Goal: Information Seeking & Learning: Learn about a topic

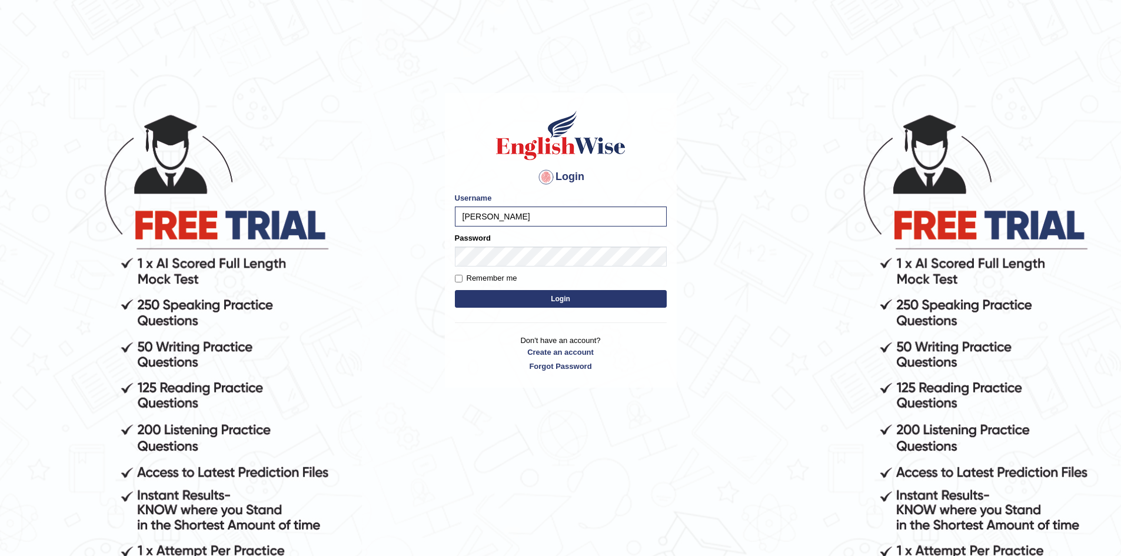
click at [495, 268] on form "Please fix the following errors: Username ZarinS Password Remember me Login" at bounding box center [561, 251] width 212 height 118
click at [527, 306] on button "Login" at bounding box center [561, 299] width 212 height 18
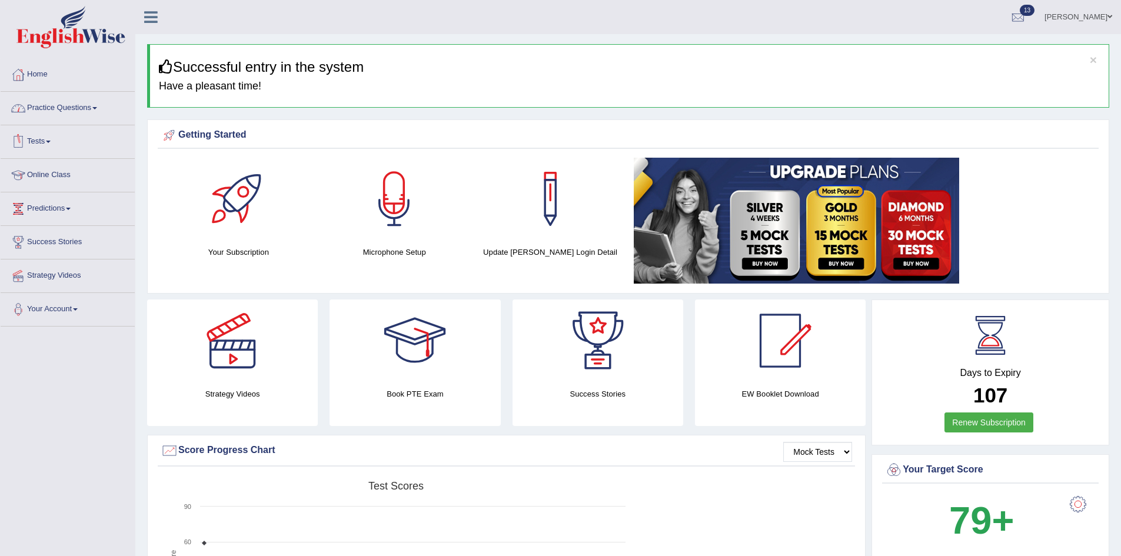
click at [68, 110] on link "Practice Questions" at bounding box center [68, 106] width 134 height 29
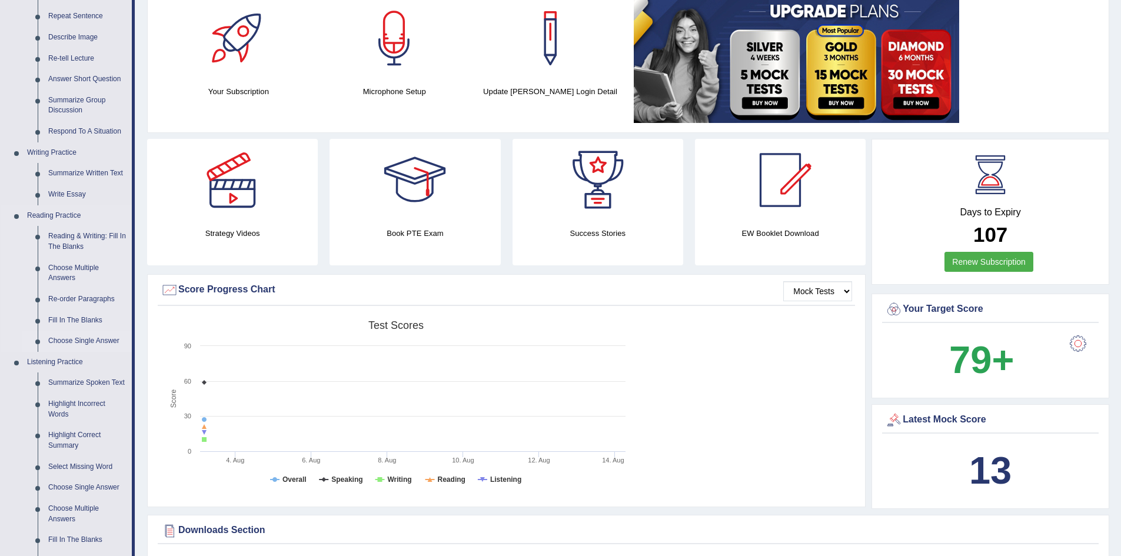
scroll to position [157, 0]
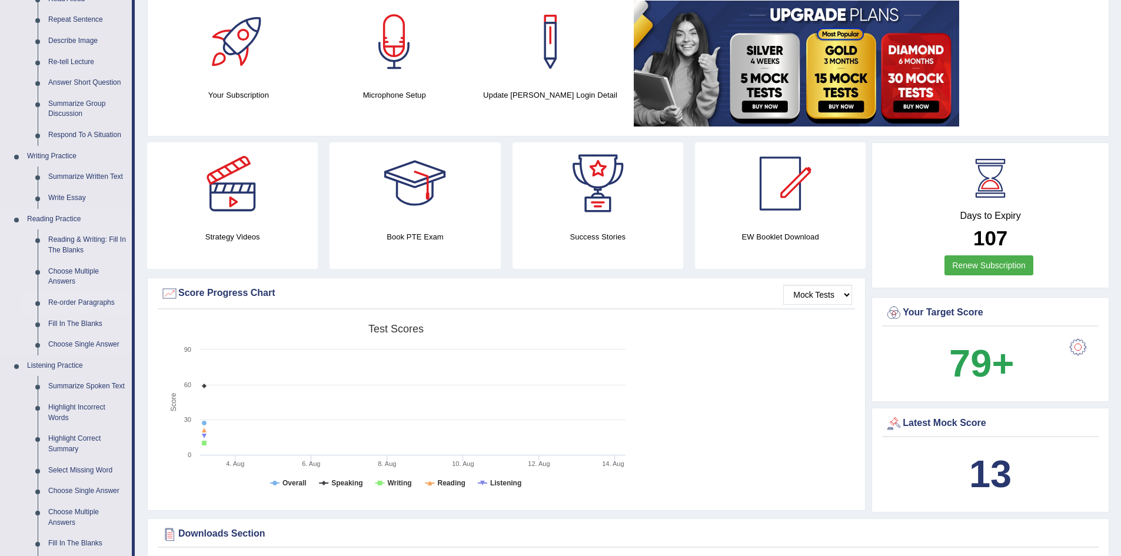
click at [69, 303] on link "Re-order Paragraphs" at bounding box center [87, 302] width 89 height 21
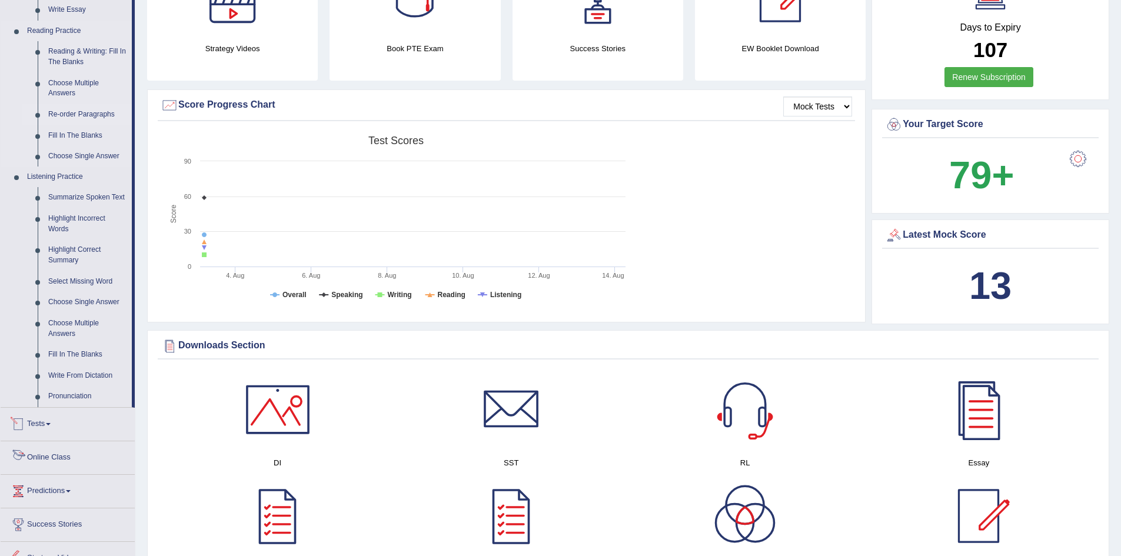
scroll to position [785, 0]
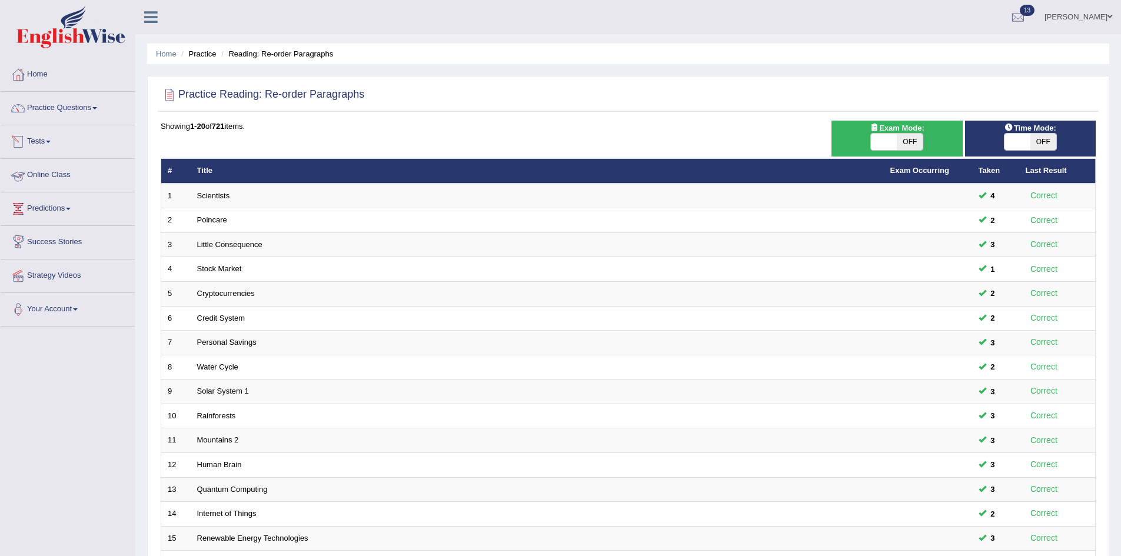
click at [67, 129] on link "Tests" at bounding box center [68, 139] width 134 height 29
click at [84, 100] on link "Practice Questions" at bounding box center [68, 106] width 134 height 29
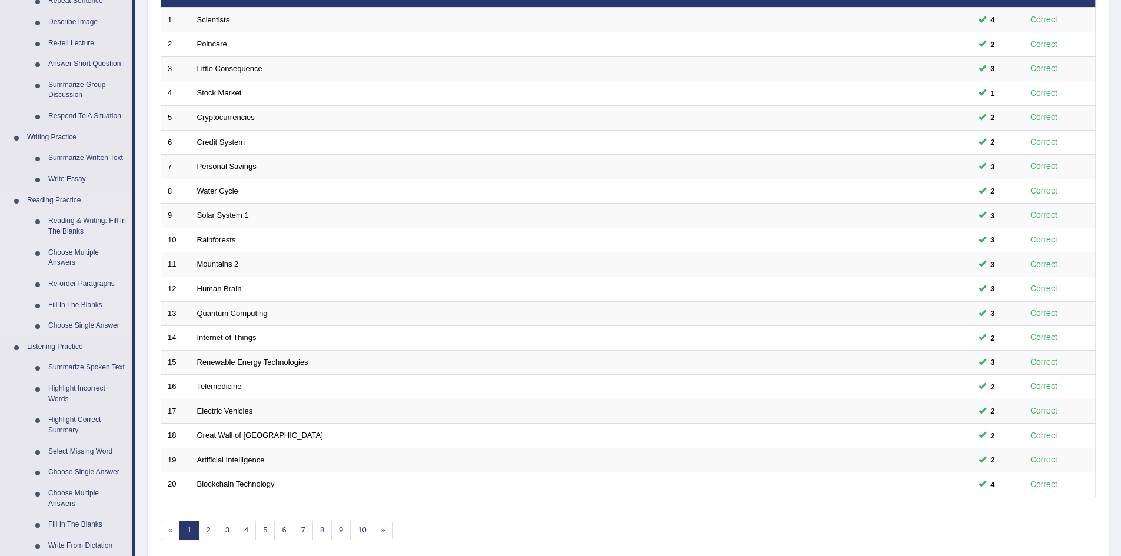
scroll to position [177, 0]
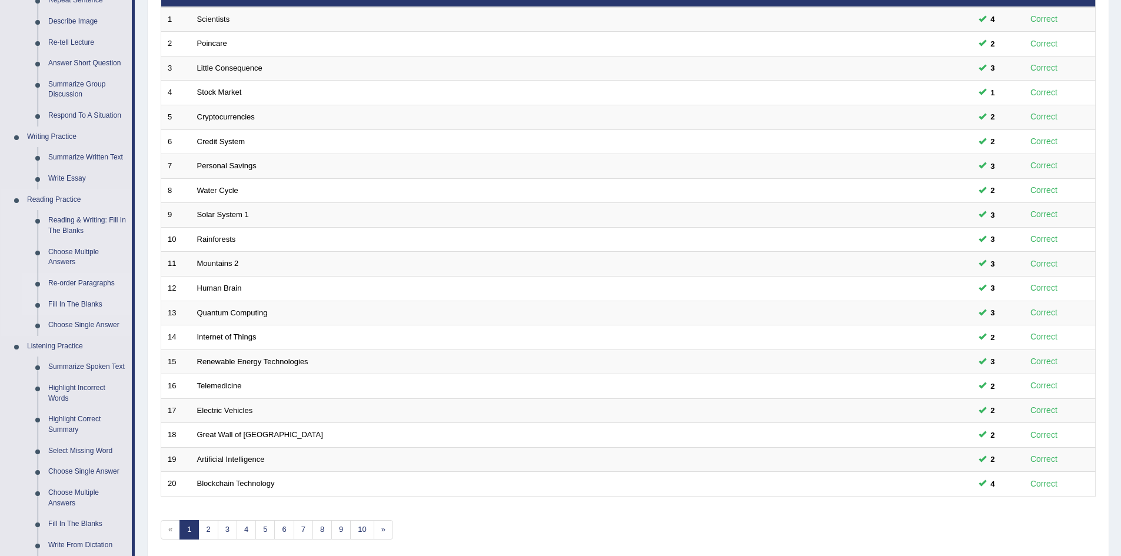
click at [58, 306] on link "Fill In The Blanks" at bounding box center [87, 304] width 89 height 21
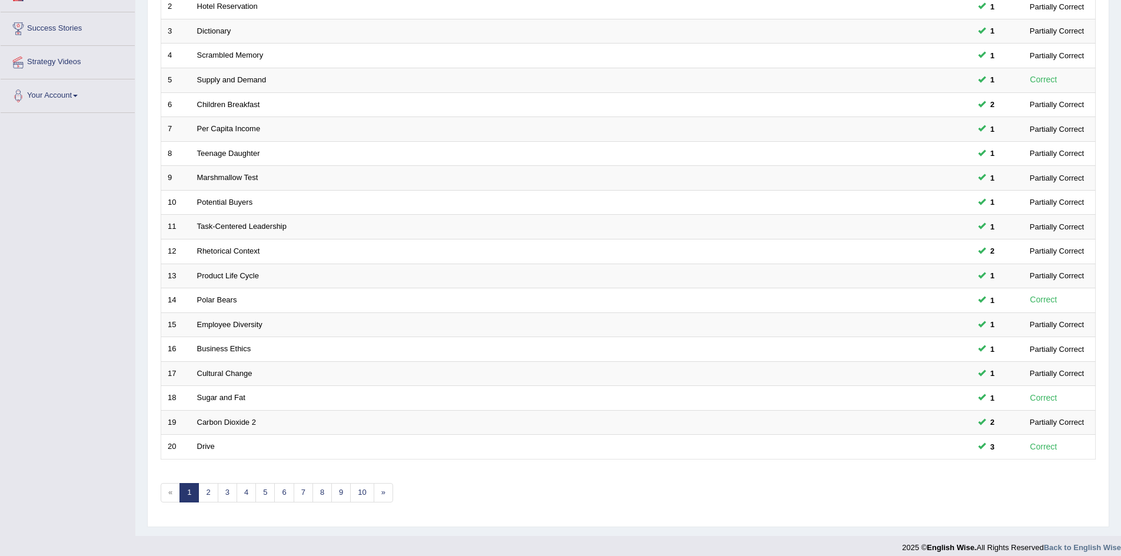
scroll to position [223, 0]
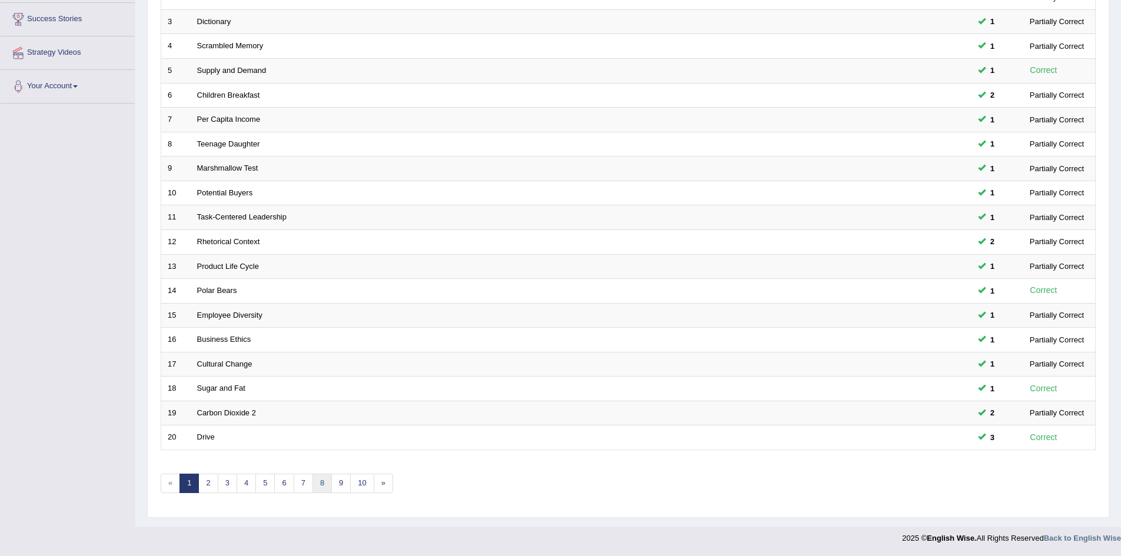
click at [321, 484] on link "8" at bounding box center [321, 483] width 19 height 19
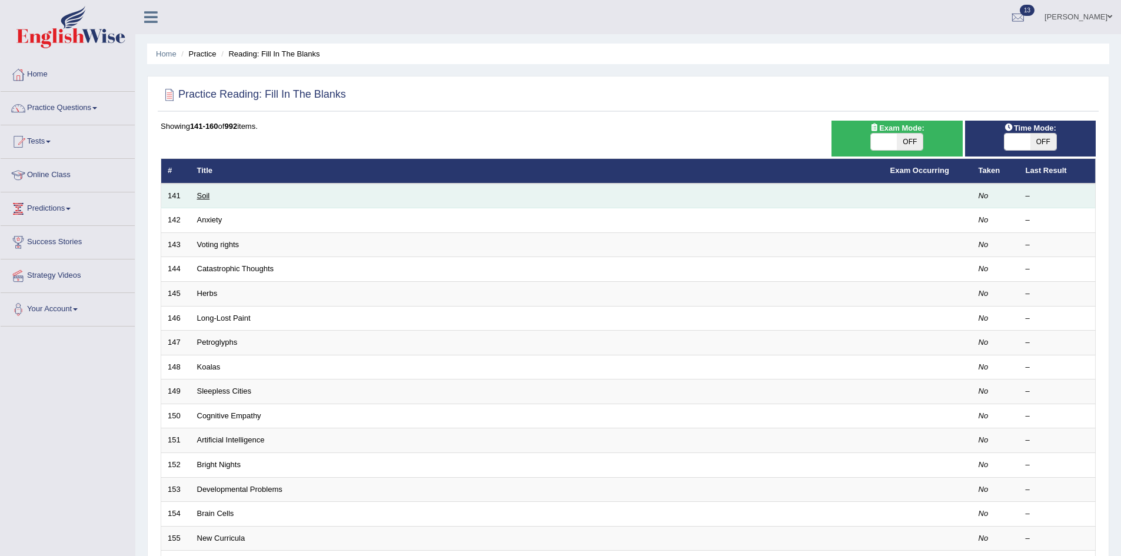
click at [199, 192] on link "Soil" at bounding box center [203, 195] width 13 height 9
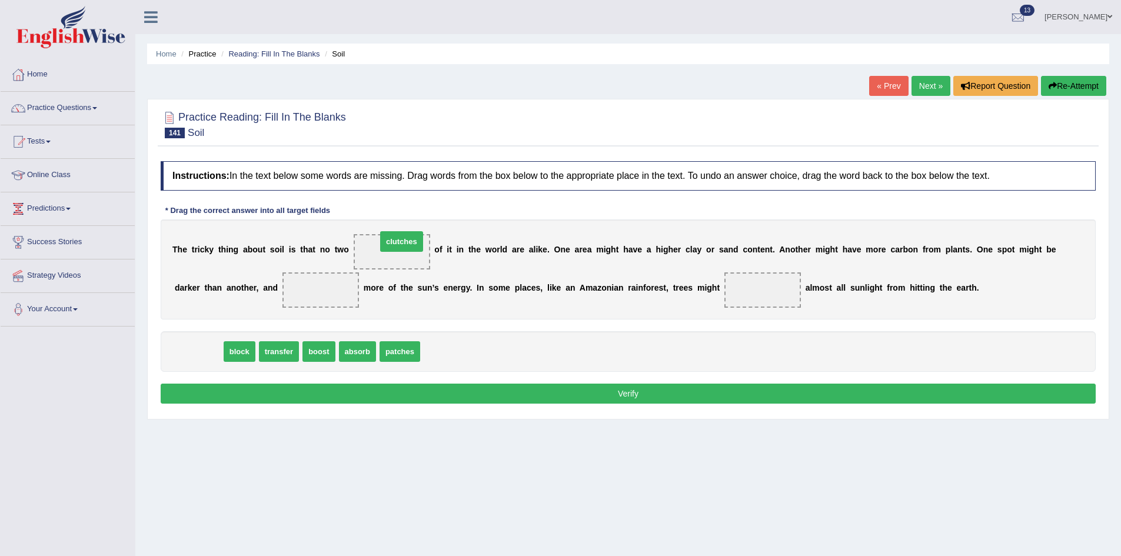
drag, startPoint x: 192, startPoint y: 358, endPoint x: 395, endPoint y: 248, distance: 230.9
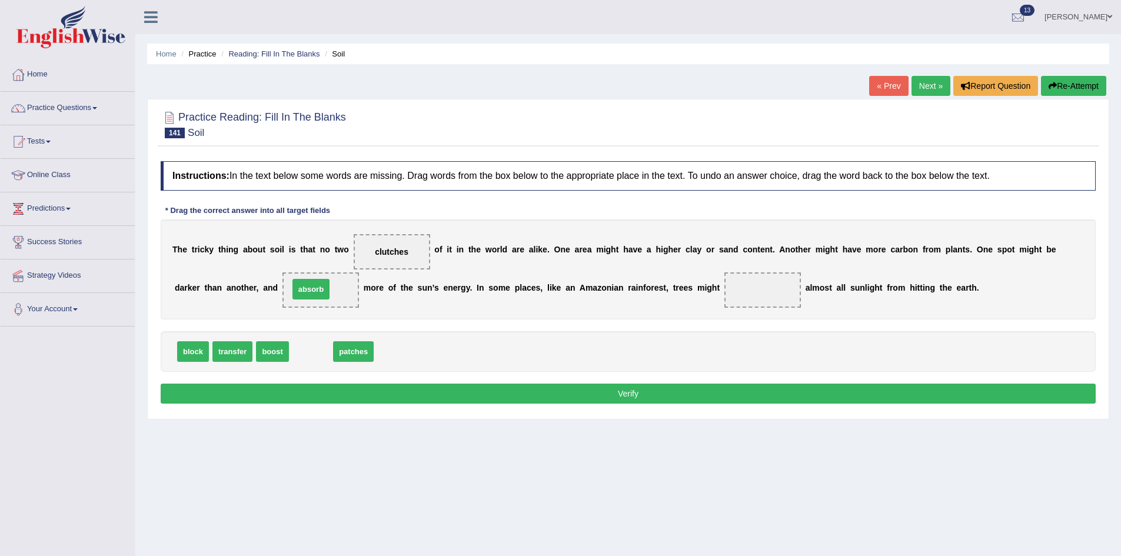
drag, startPoint x: 312, startPoint y: 360, endPoint x: 312, endPoint y: 297, distance: 62.4
drag, startPoint x: 312, startPoint y: 297, endPoint x: 304, endPoint y: 334, distance: 37.8
click at [304, 334] on div "Instructions: In the text below some words are missing. Drag words from the box…" at bounding box center [628, 284] width 941 height 258
drag, startPoint x: 332, startPoint y: 281, endPoint x: 374, endPoint y: 351, distance: 82.0
click at [374, 351] on div "Instructions: In the text below some words are missing. Drag words from the box…" at bounding box center [628, 284] width 941 height 258
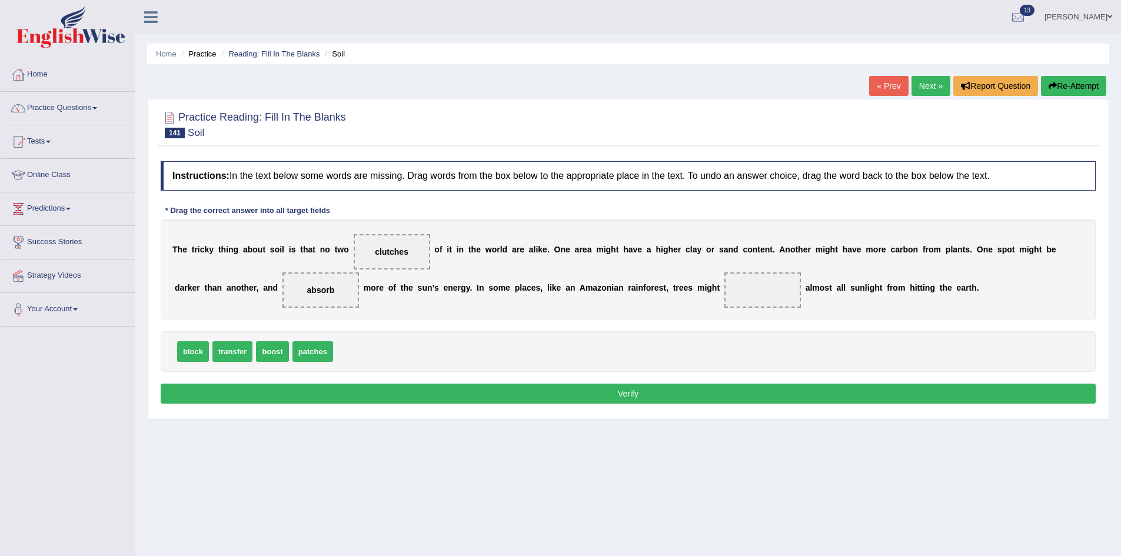
drag, startPoint x: 218, startPoint y: 339, endPoint x: 228, endPoint y: 345, distance: 11.3
click at [228, 345] on div "block transfer boost patches" at bounding box center [628, 351] width 935 height 41
drag, startPoint x: 231, startPoint y: 350, endPoint x: 318, endPoint y: 288, distance: 106.8
drag, startPoint x: 312, startPoint y: 348, endPoint x: 773, endPoint y: 287, distance: 464.8
click at [482, 386] on button "Verify" at bounding box center [628, 394] width 935 height 20
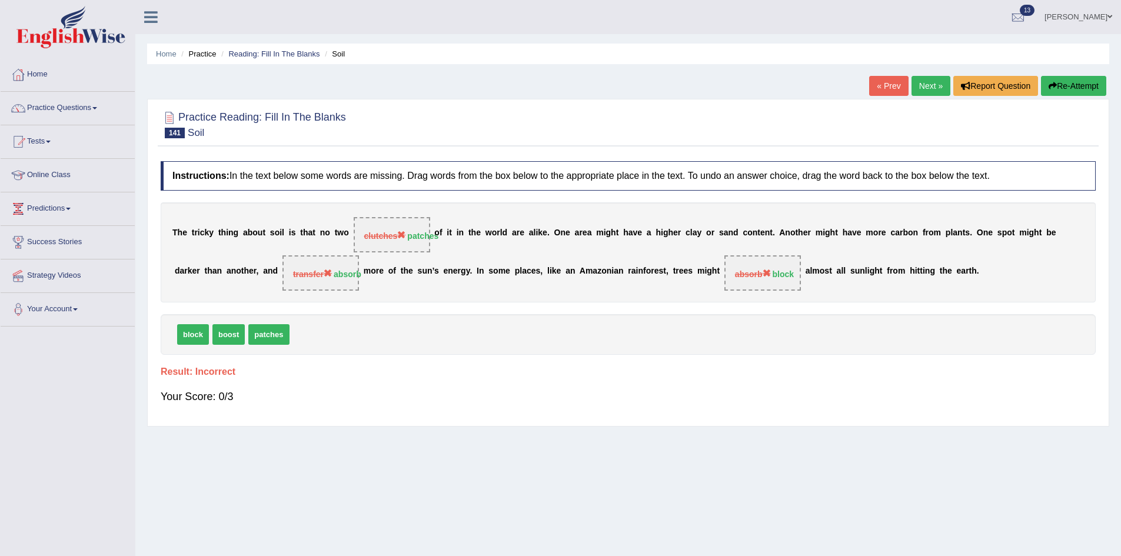
click at [920, 86] on link "Next »" at bounding box center [930, 86] width 39 height 20
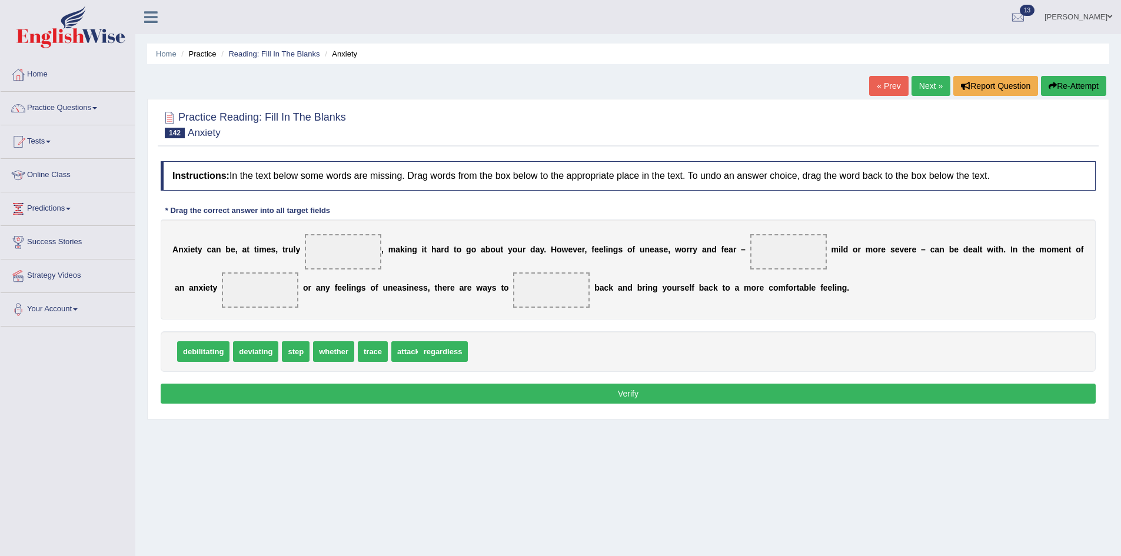
drag, startPoint x: 433, startPoint y: 350, endPoint x: 422, endPoint y: 350, distance: 11.2
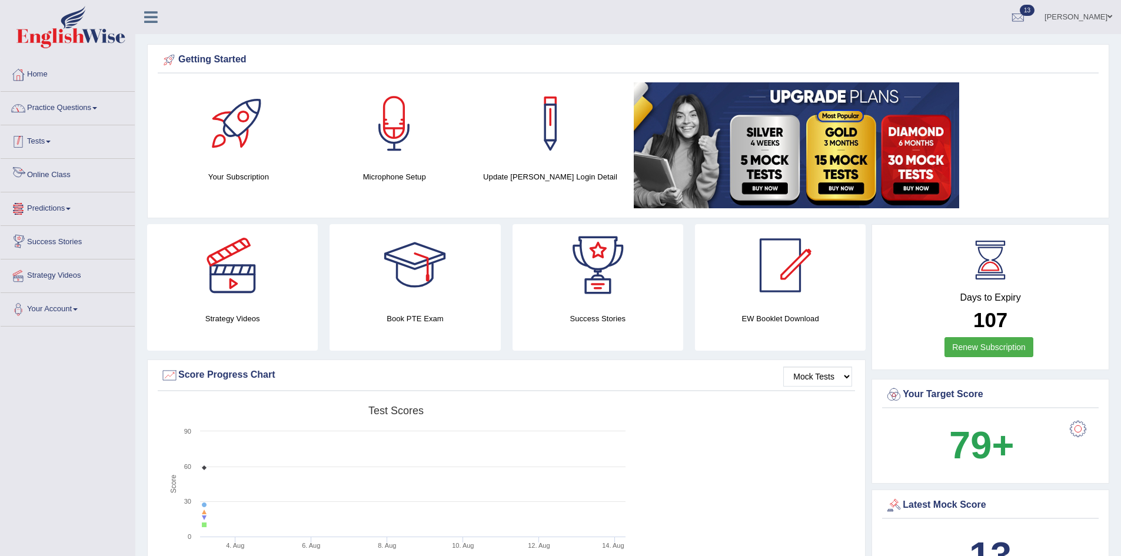
click at [81, 115] on link "Practice Questions" at bounding box center [68, 106] width 134 height 29
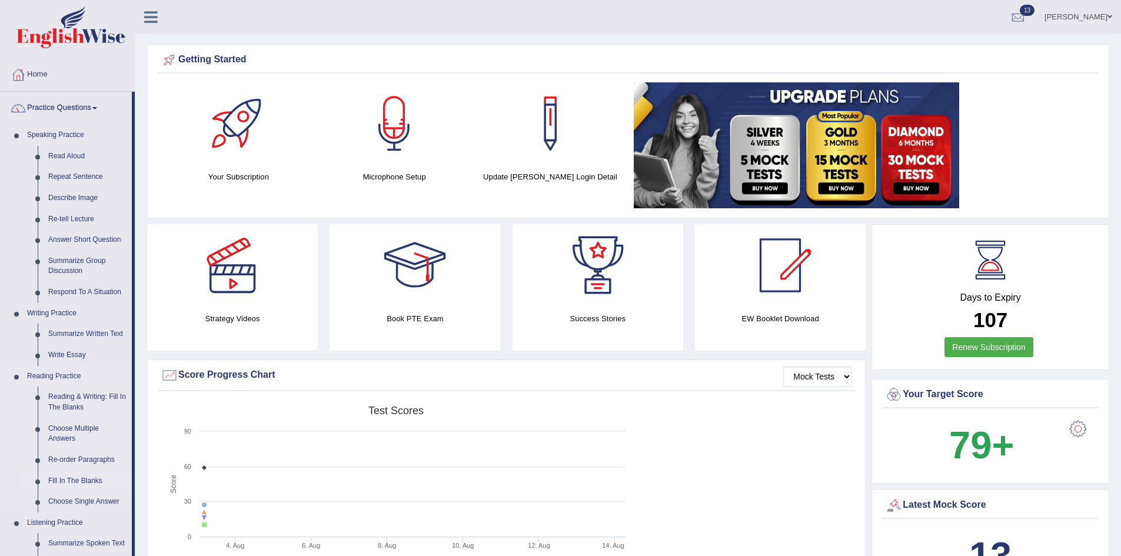
click at [89, 488] on link "Fill In The Blanks" at bounding box center [87, 481] width 89 height 21
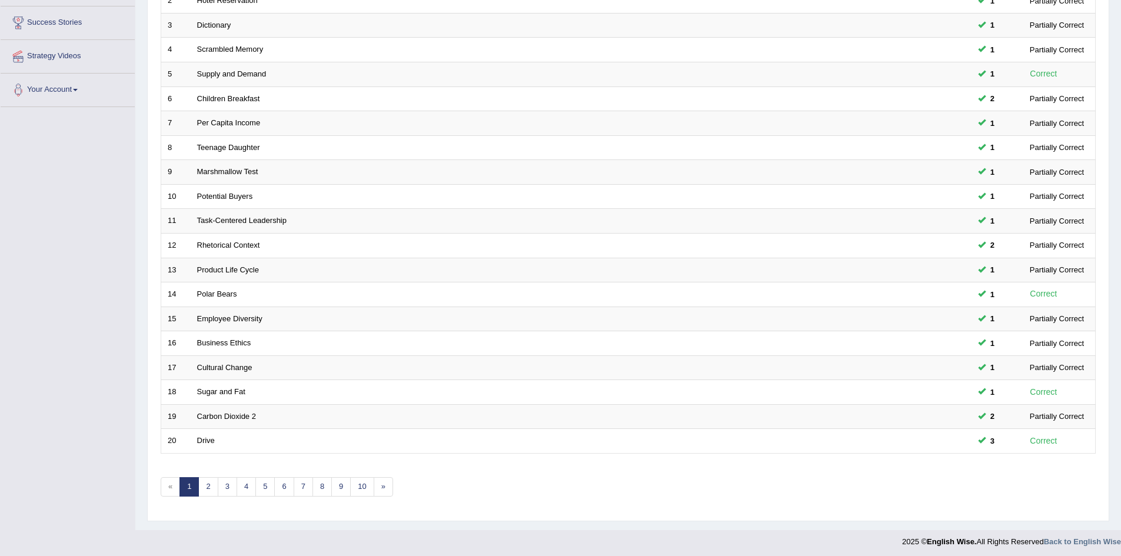
scroll to position [223, 0]
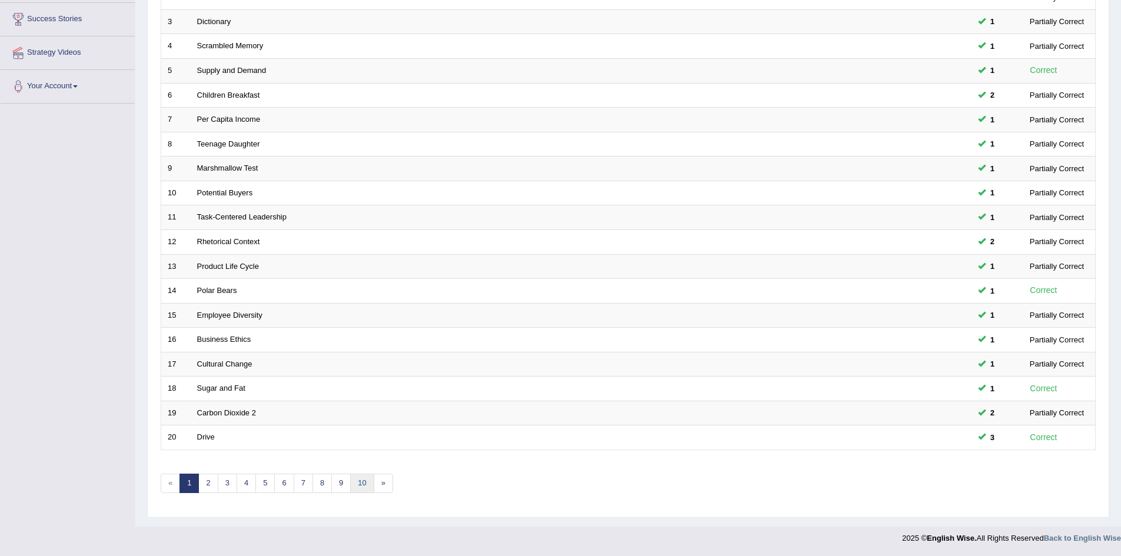
click at [368, 481] on link "10" at bounding box center [362, 483] width 24 height 19
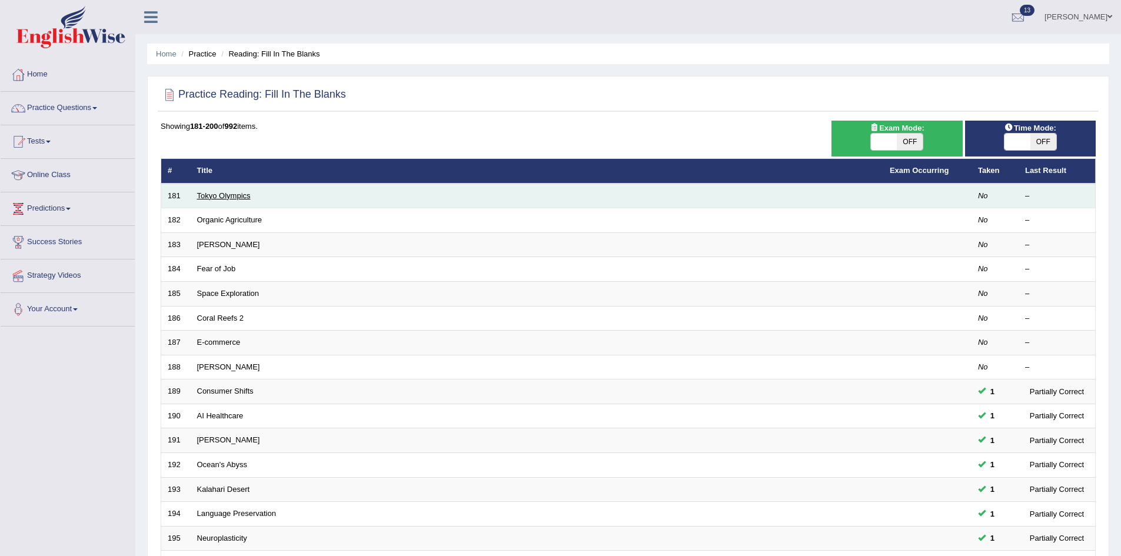
click at [230, 198] on link "Tokyo Olympics" at bounding box center [224, 195] width 54 height 9
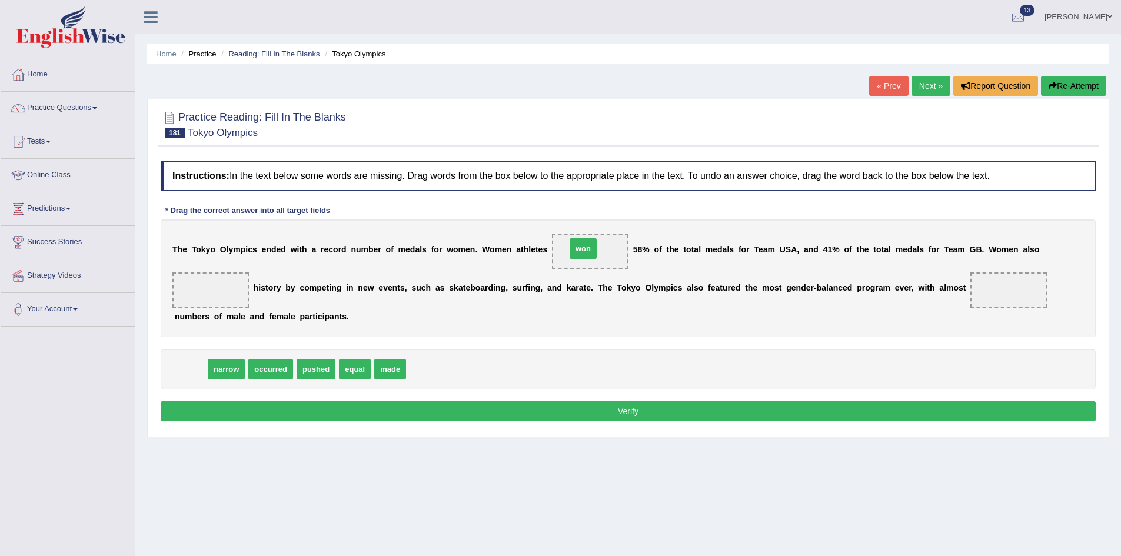
drag, startPoint x: 182, startPoint y: 374, endPoint x: 575, endPoint y: 253, distance: 410.6
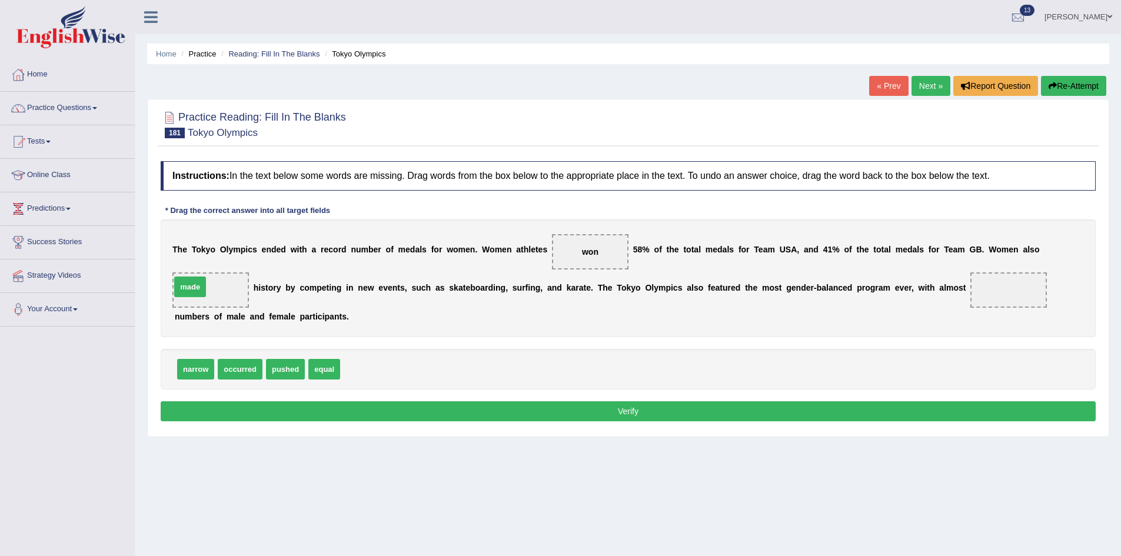
drag, startPoint x: 362, startPoint y: 371, endPoint x: 191, endPoint y: 288, distance: 189.7
drag, startPoint x: 324, startPoint y: 362, endPoint x: 1008, endPoint y: 282, distance: 688.9
click at [222, 403] on button "Verify" at bounding box center [628, 411] width 935 height 20
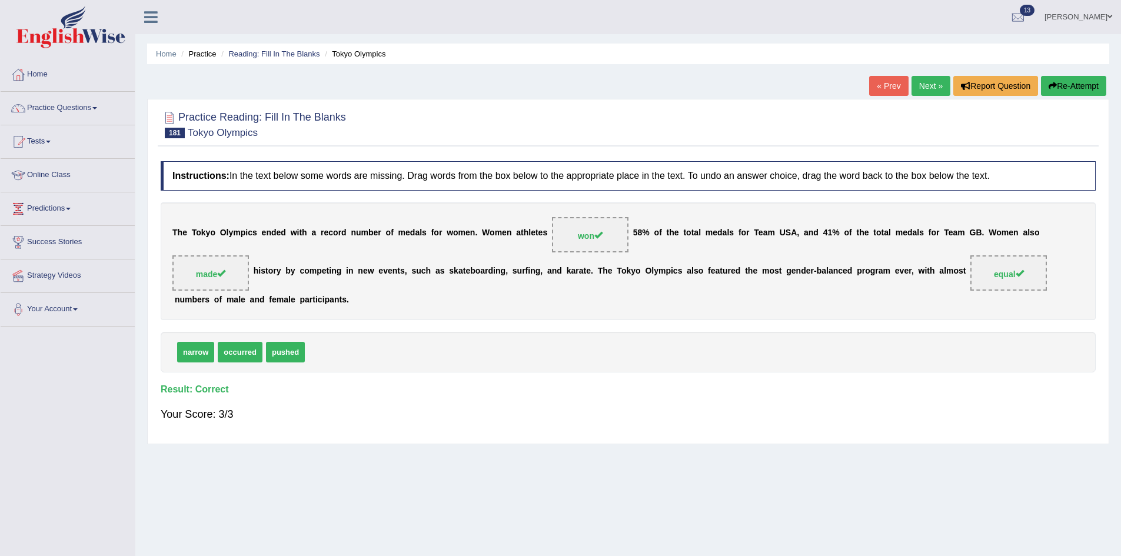
click at [918, 86] on link "Next »" at bounding box center [930, 86] width 39 height 20
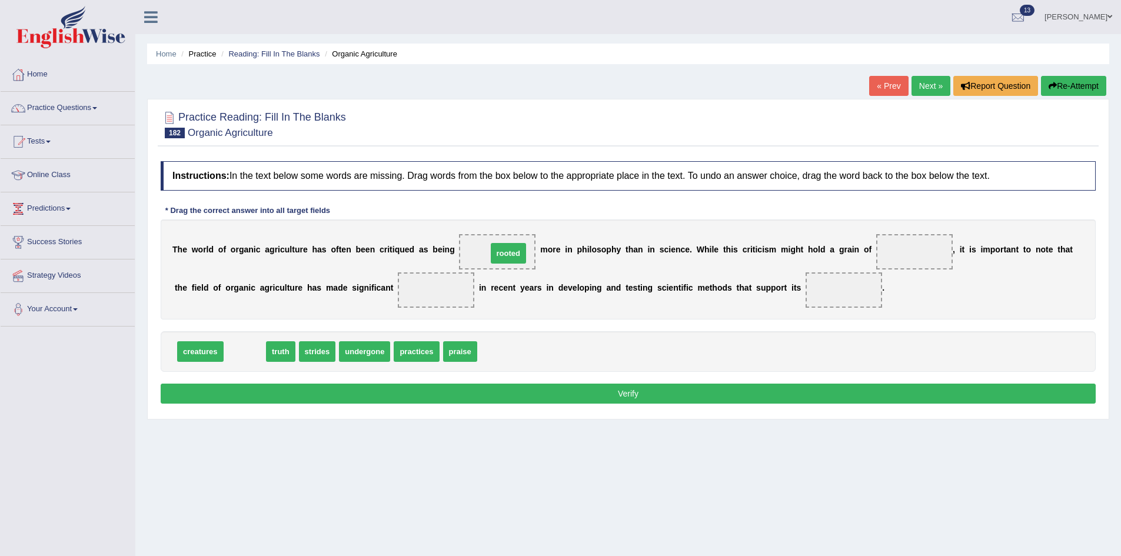
drag, startPoint x: 237, startPoint y: 353, endPoint x: 502, endPoint y: 254, distance: 282.8
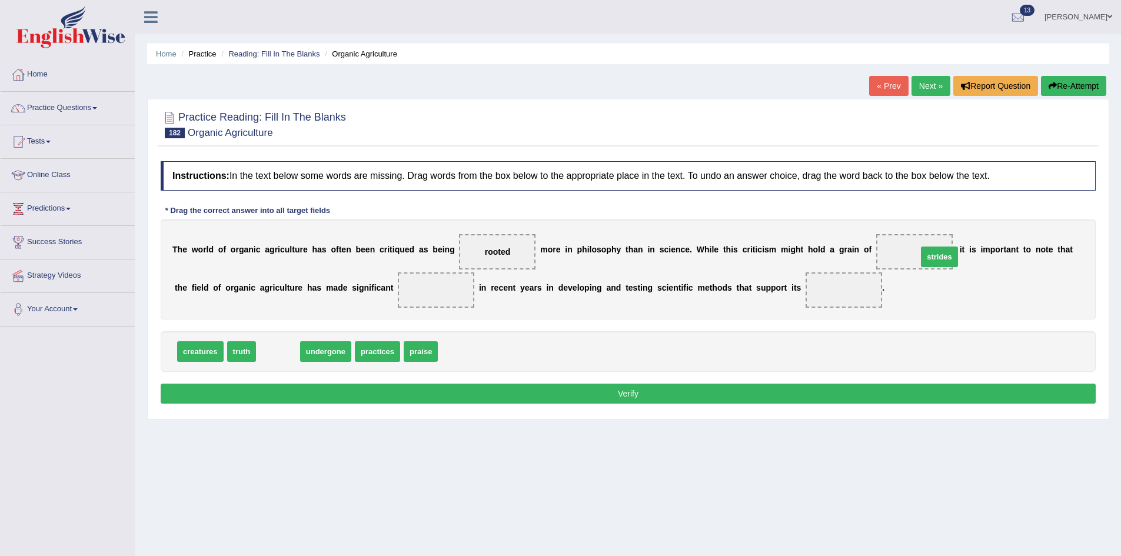
drag, startPoint x: 274, startPoint y: 354, endPoint x: 935, endPoint y: 259, distance: 668.1
drag, startPoint x: 244, startPoint y: 352, endPoint x: 436, endPoint y: 297, distance: 199.5
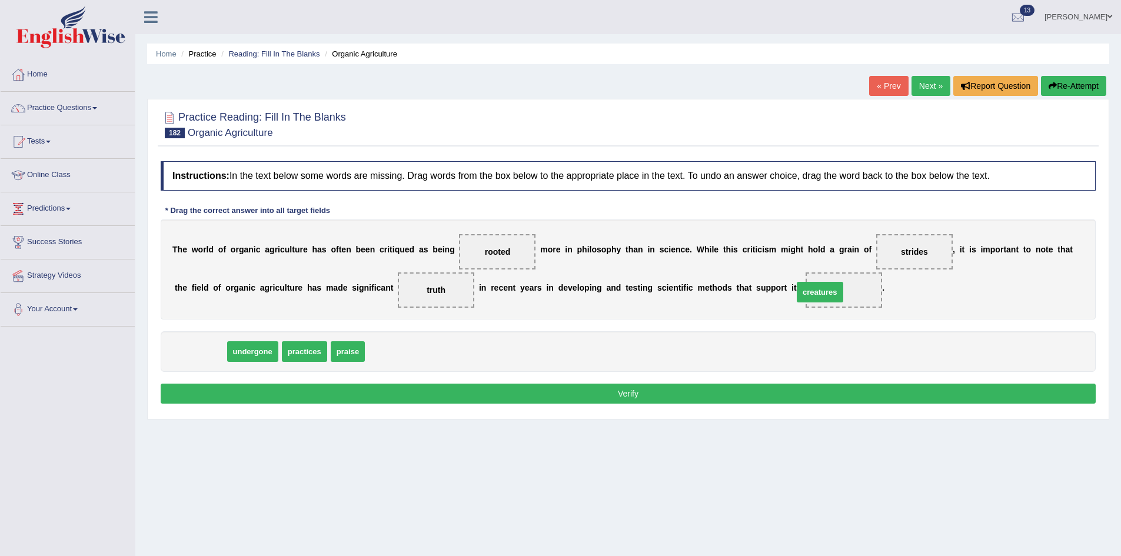
drag, startPoint x: 202, startPoint y: 350, endPoint x: 809, endPoint y: 292, distance: 609.4
click at [717, 404] on div "Instructions: In the text below some words are missing. Drag words from the box…" at bounding box center [628, 284] width 941 height 258
click at [725, 396] on button "Verify" at bounding box center [628, 394] width 935 height 20
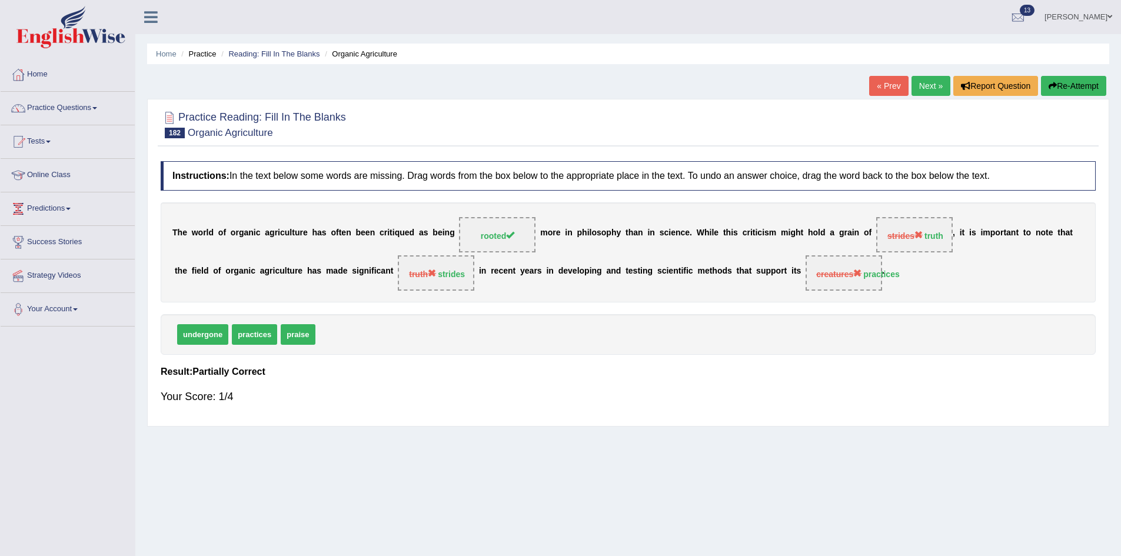
click at [930, 87] on link "Next »" at bounding box center [930, 86] width 39 height 20
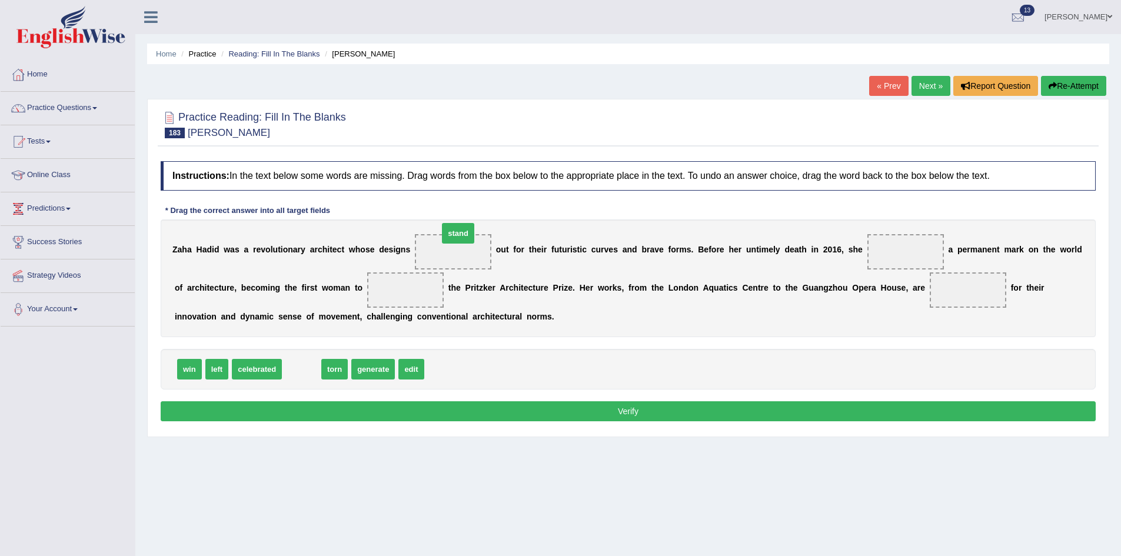
drag, startPoint x: 305, startPoint y: 375, endPoint x: 462, endPoint y: 239, distance: 207.3
drag, startPoint x: 214, startPoint y: 368, endPoint x: 908, endPoint y: 256, distance: 703.2
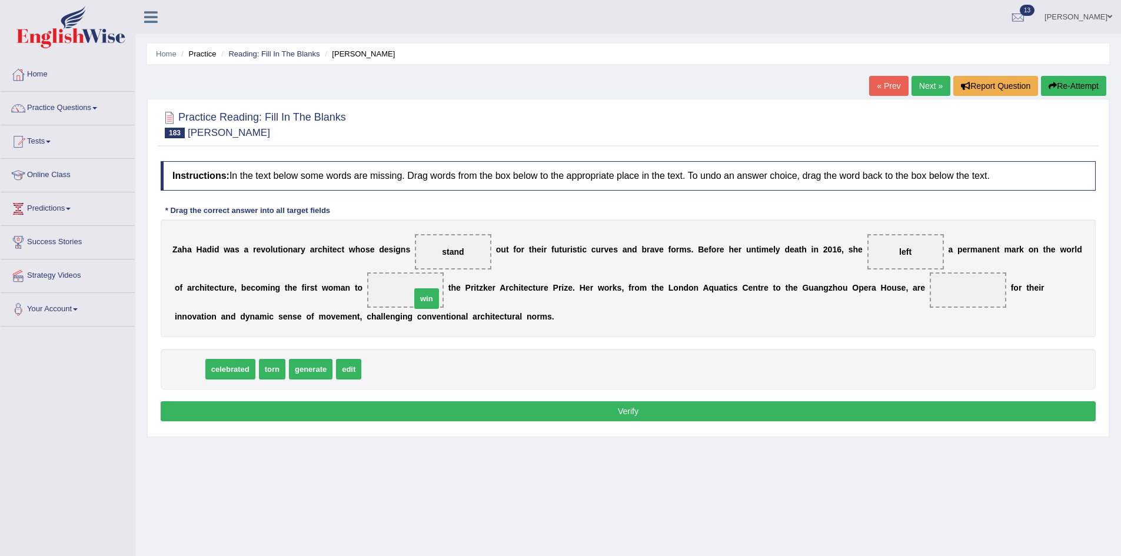
drag, startPoint x: 191, startPoint y: 369, endPoint x: 428, endPoint y: 298, distance: 247.4
click at [277, 372] on span "generate" at bounding box center [283, 369] width 44 height 21
drag, startPoint x: 189, startPoint y: 374, endPoint x: 976, endPoint y: 295, distance: 791.2
click at [331, 408] on button "Verify" at bounding box center [628, 411] width 935 height 20
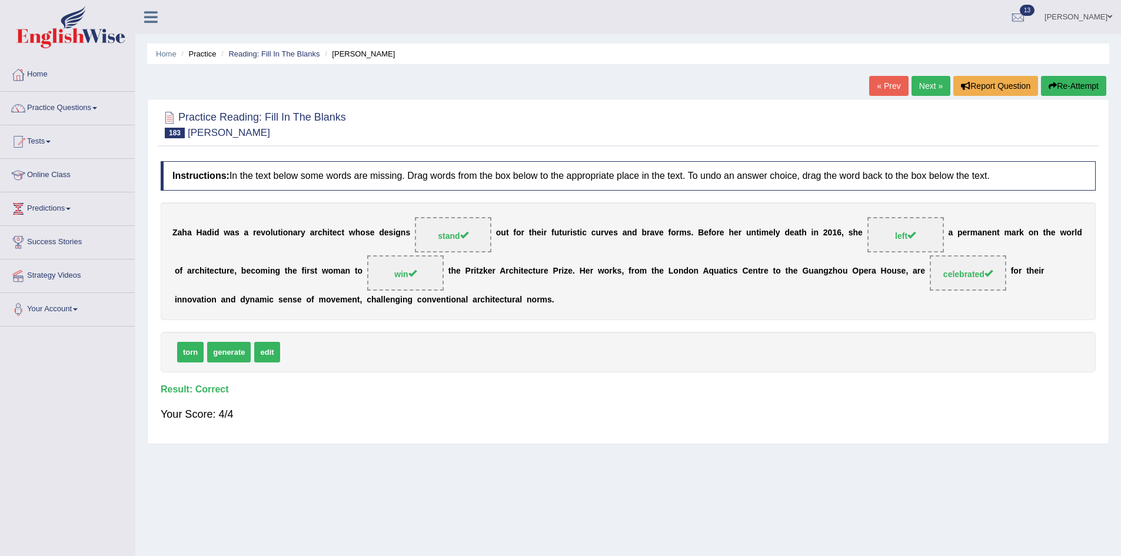
click at [932, 89] on link "Next »" at bounding box center [930, 86] width 39 height 20
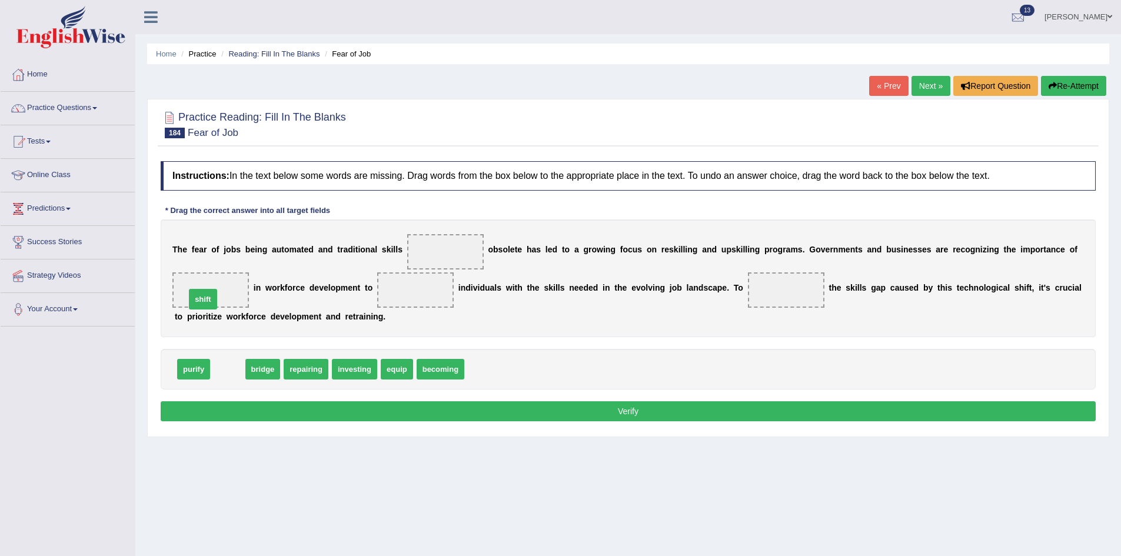
drag, startPoint x: 227, startPoint y: 367, endPoint x: 202, endPoint y: 297, distance: 74.3
drag, startPoint x: 225, startPoint y: 371, endPoint x: 777, endPoint y: 301, distance: 556.8
drag, startPoint x: 795, startPoint y: 293, endPoint x: 420, endPoint y: 371, distance: 383.3
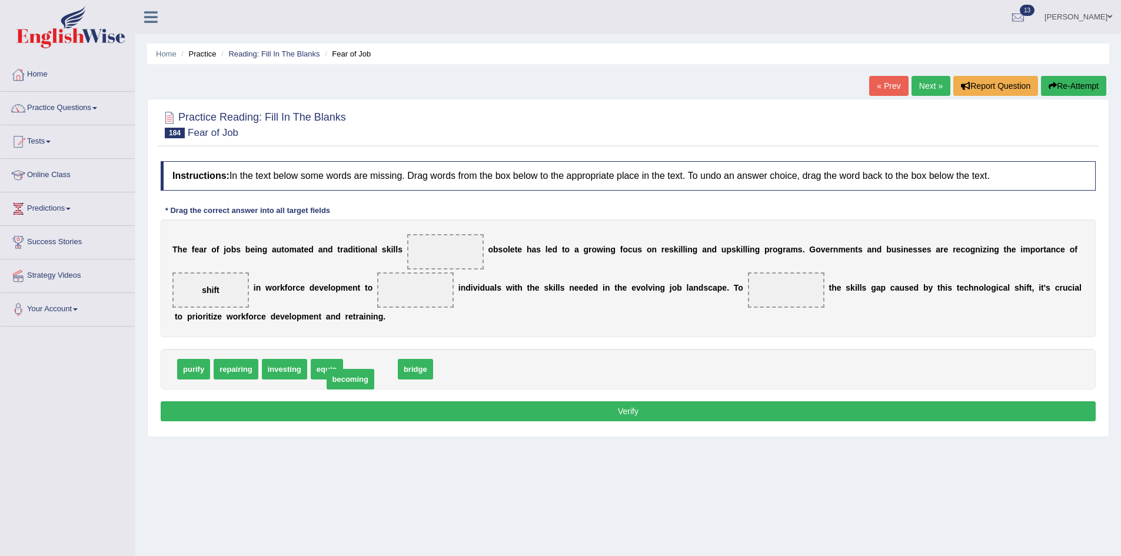
drag, startPoint x: 379, startPoint y: 371, endPoint x: 359, endPoint y: 381, distance: 22.4
drag, startPoint x: 194, startPoint y: 368, endPoint x: 798, endPoint y: 294, distance: 608.9
drag, startPoint x: 327, startPoint y: 371, endPoint x: 427, endPoint y: 282, distance: 134.6
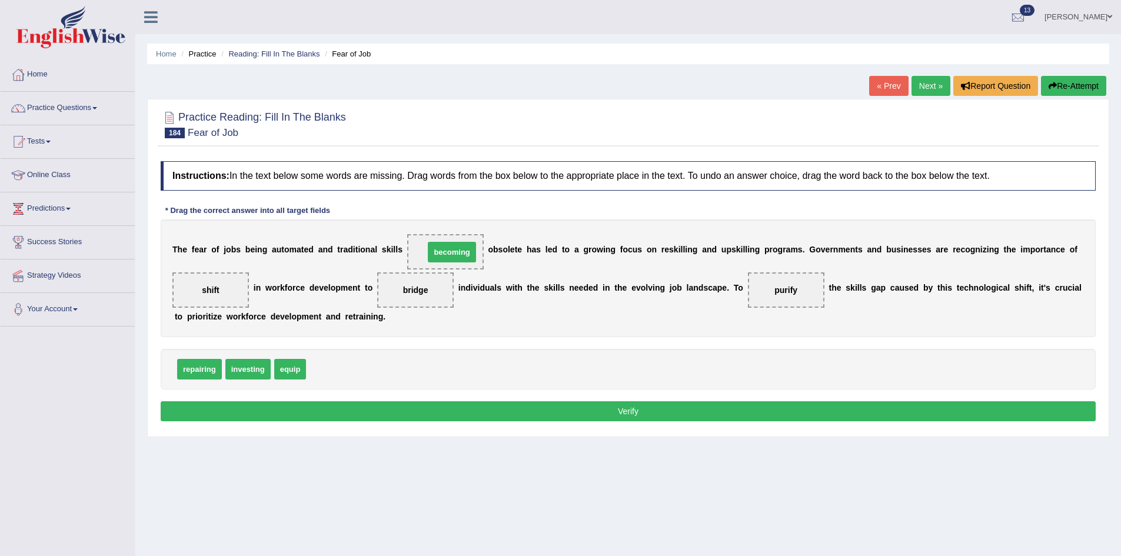
drag, startPoint x: 332, startPoint y: 364, endPoint x: 450, endPoint y: 247, distance: 166.4
click at [336, 398] on div "Instructions: In the text below some words are missing. Drag words from the box…" at bounding box center [628, 292] width 941 height 275
click at [341, 414] on button "Verify" at bounding box center [628, 411] width 935 height 20
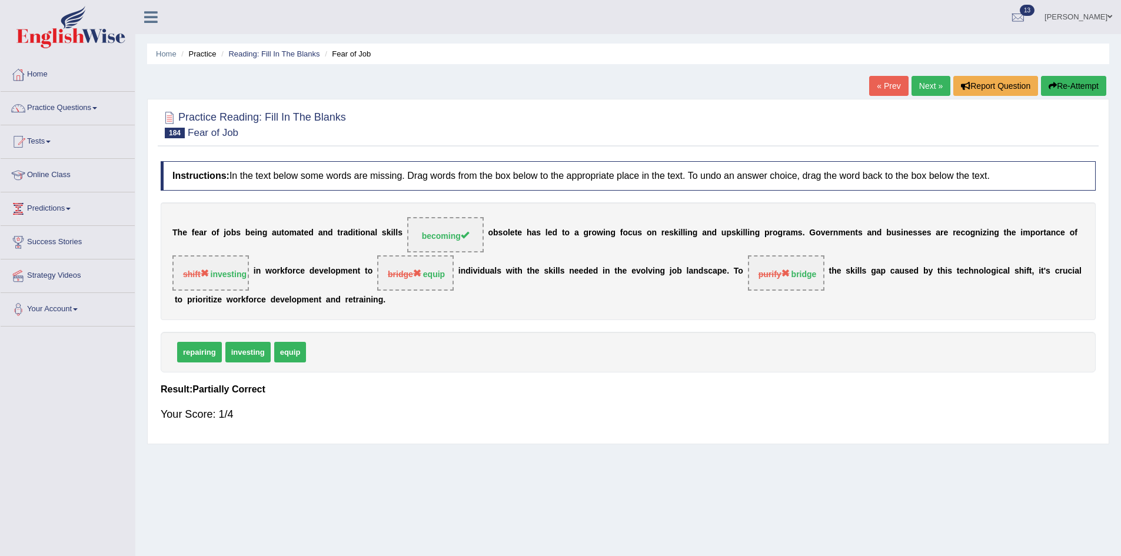
click at [940, 86] on link "Next »" at bounding box center [930, 86] width 39 height 20
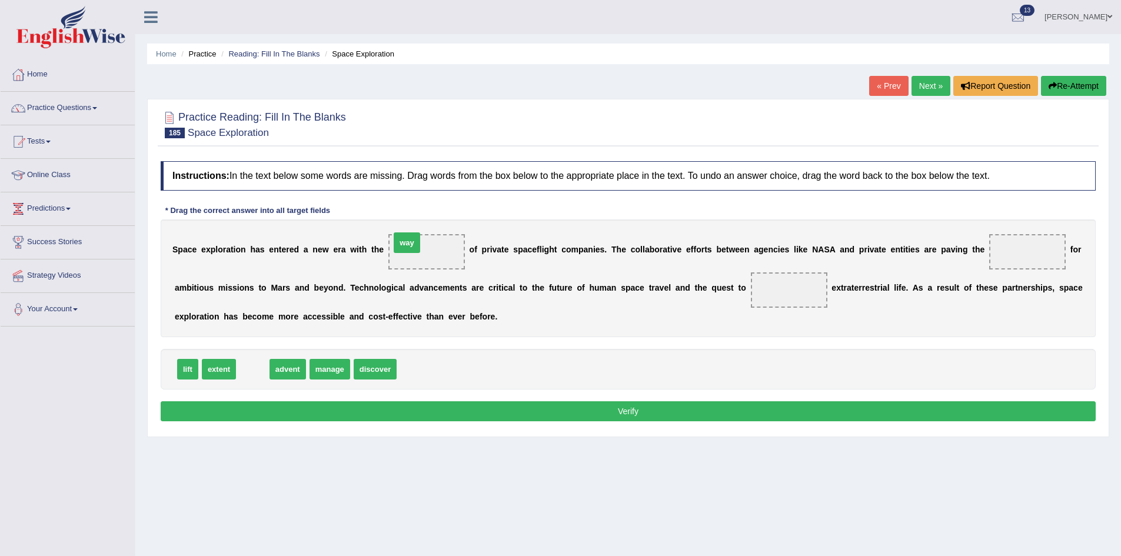
drag, startPoint x: 242, startPoint y: 377, endPoint x: 396, endPoint y: 250, distance: 199.4
drag, startPoint x: 334, startPoint y: 370, endPoint x: 395, endPoint y: 354, distance: 63.2
drag, startPoint x: 226, startPoint y: 372, endPoint x: 1033, endPoint y: 243, distance: 817.6
drag, startPoint x: 284, startPoint y: 374, endPoint x: 803, endPoint y: 282, distance: 527.7
click at [807, 284] on div "Instructions: In the text below some words are missing. Drag words from the box…" at bounding box center [628, 292] width 941 height 275
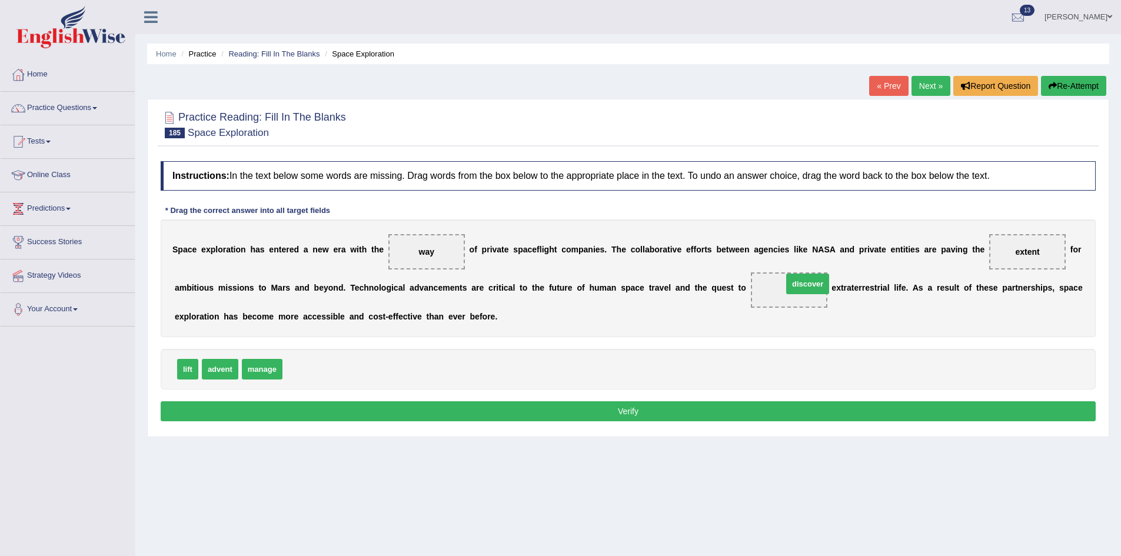
drag, startPoint x: 296, startPoint y: 370, endPoint x: 763, endPoint y: 317, distance: 469.6
click at [597, 411] on button "Verify" at bounding box center [628, 411] width 935 height 20
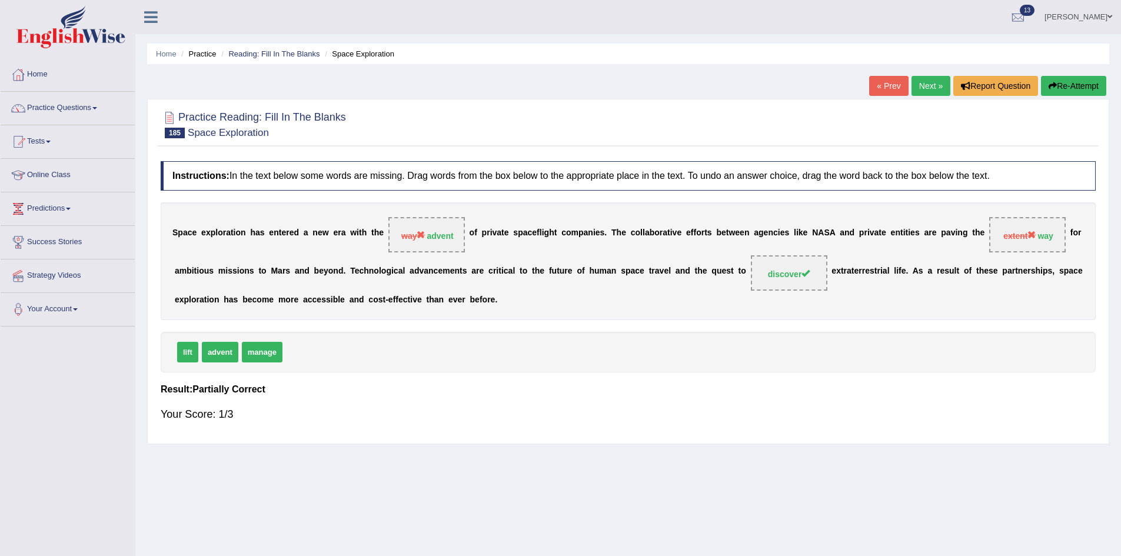
click at [1074, 16] on link "Zarin Shormi" at bounding box center [1078, 15] width 85 height 31
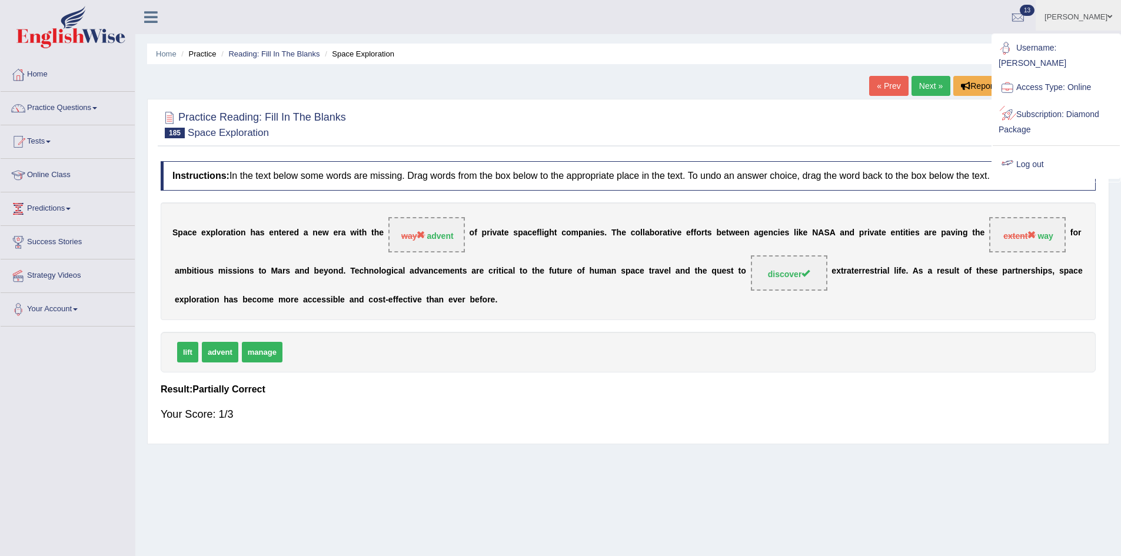
click at [1050, 162] on link "Log out" at bounding box center [1056, 164] width 127 height 27
